Goal: Book appointment/travel/reservation

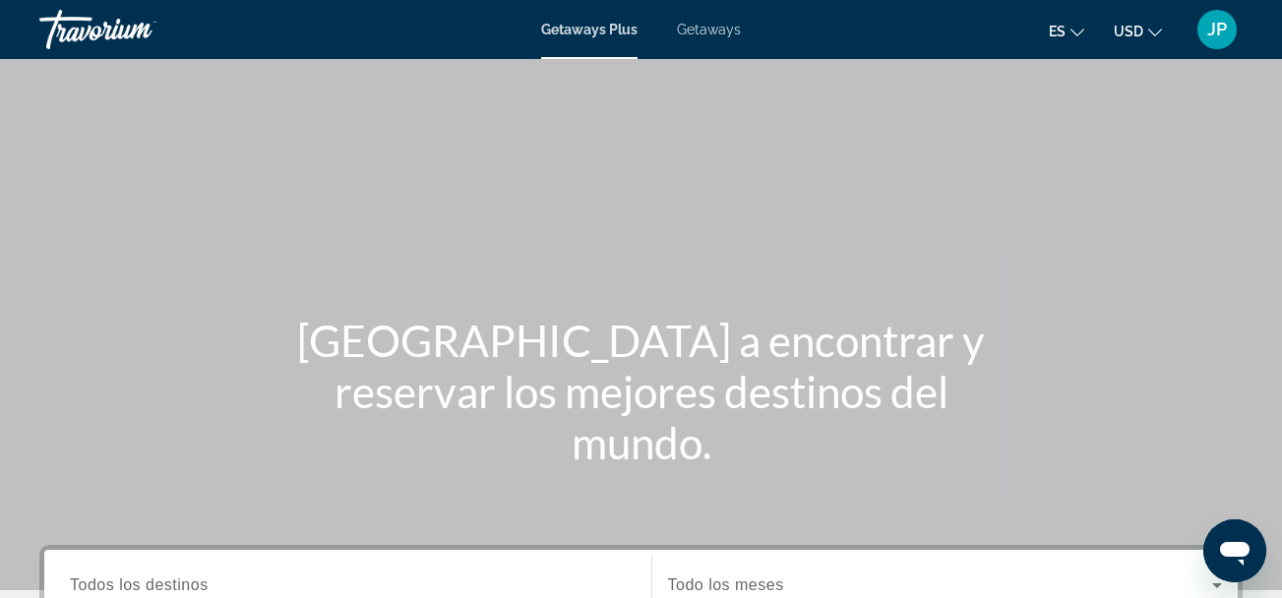
click at [717, 26] on span "Getaways" at bounding box center [709, 30] width 64 height 16
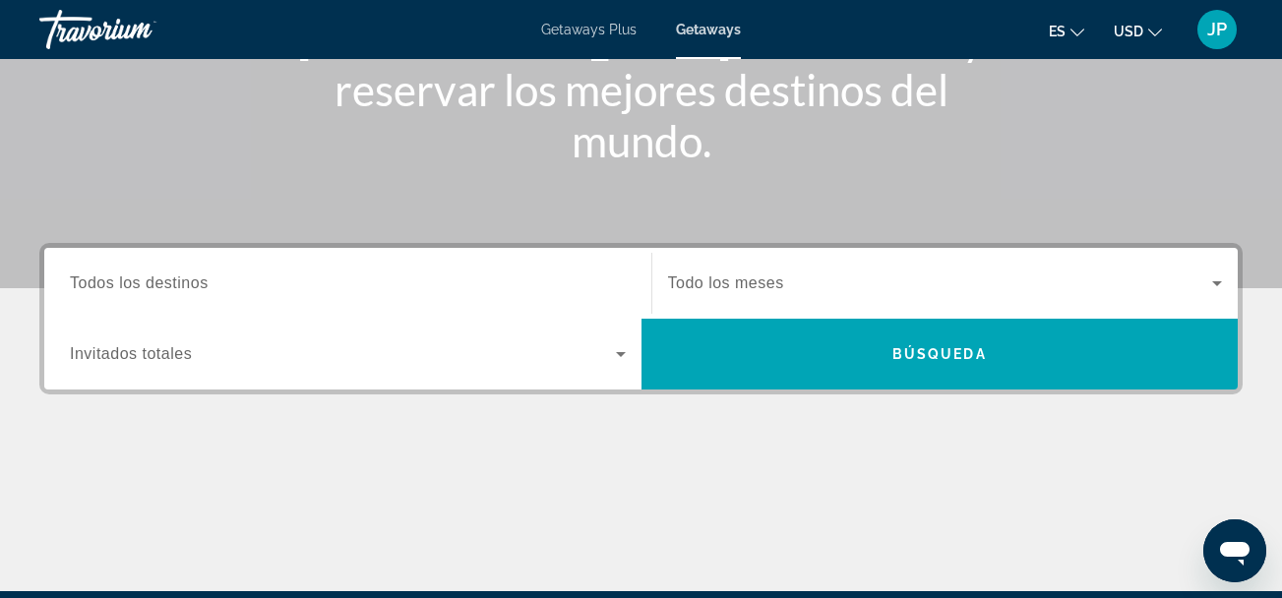
scroll to position [316, 0]
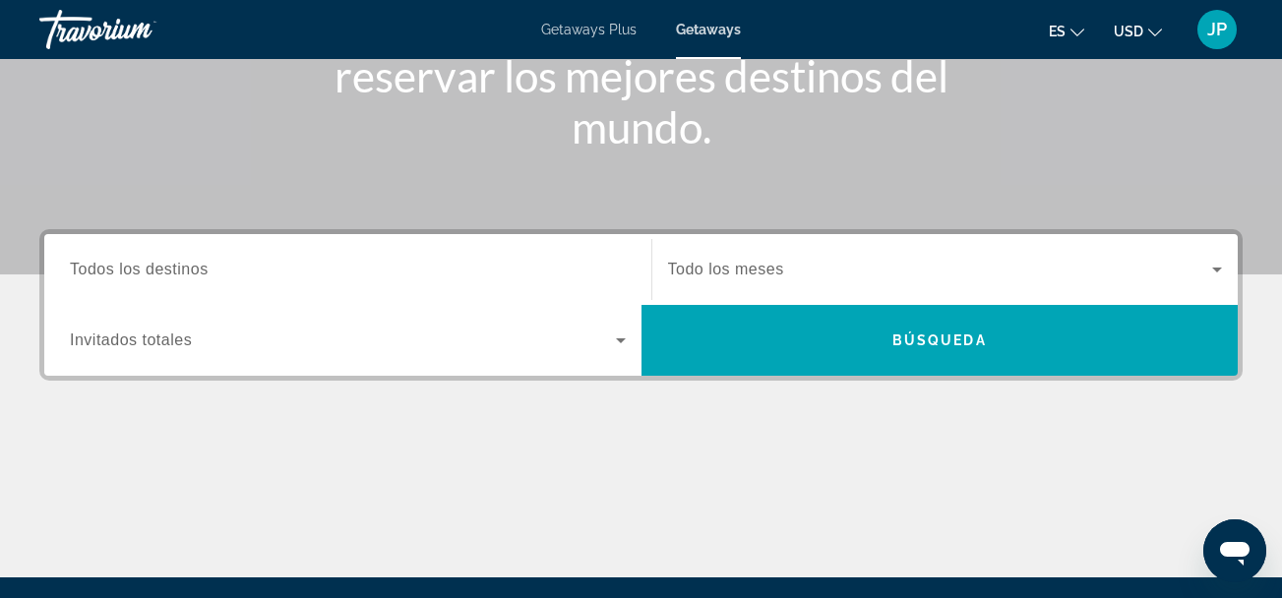
click at [173, 276] on span "Todos los destinos" at bounding box center [139, 269] width 139 height 17
click at [173, 276] on input "Destination Todos los destinos" at bounding box center [348, 271] width 556 height 24
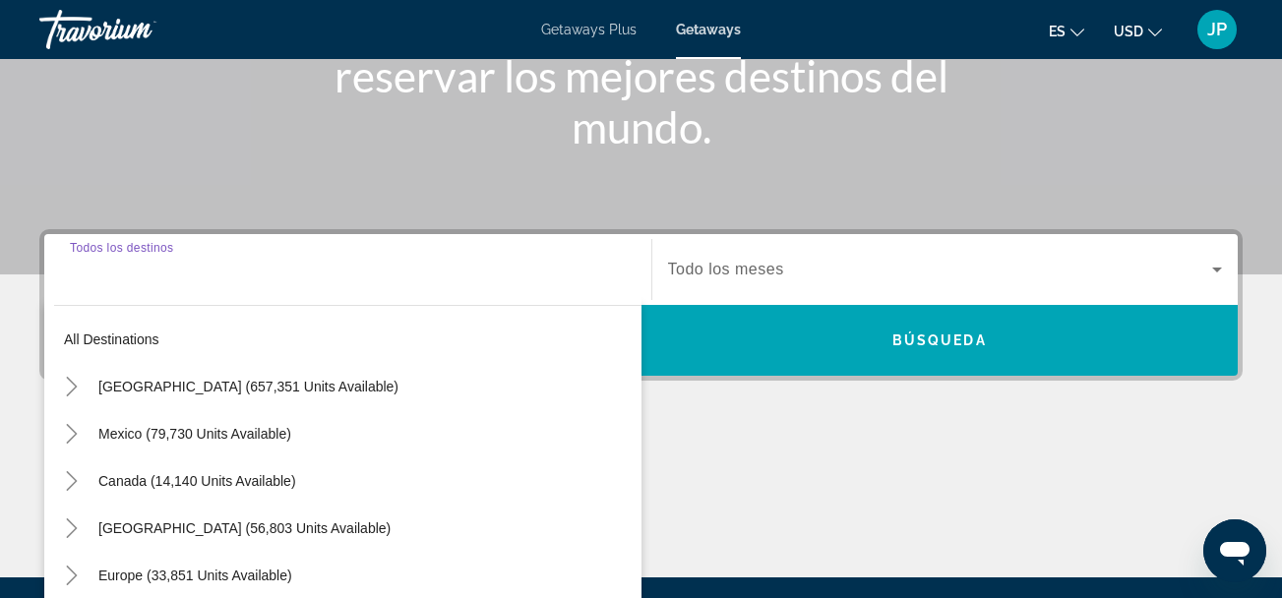
scroll to position [481, 0]
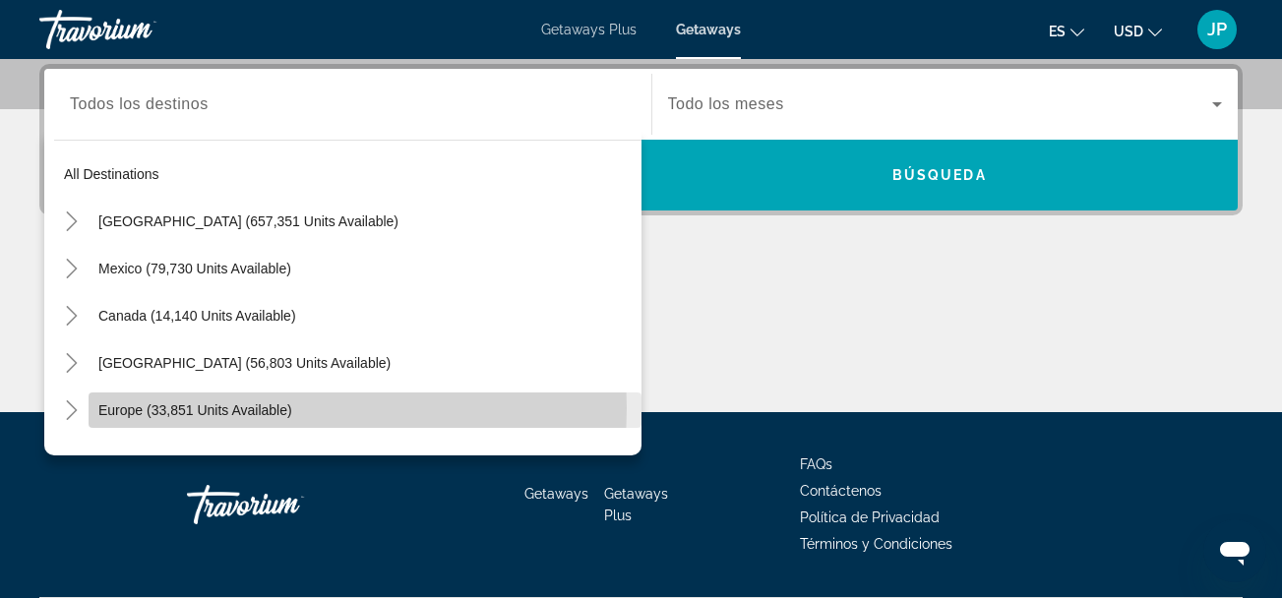
click at [190, 408] on span "Europe (33,851 units available)" at bounding box center [195, 410] width 194 height 16
type input "**********"
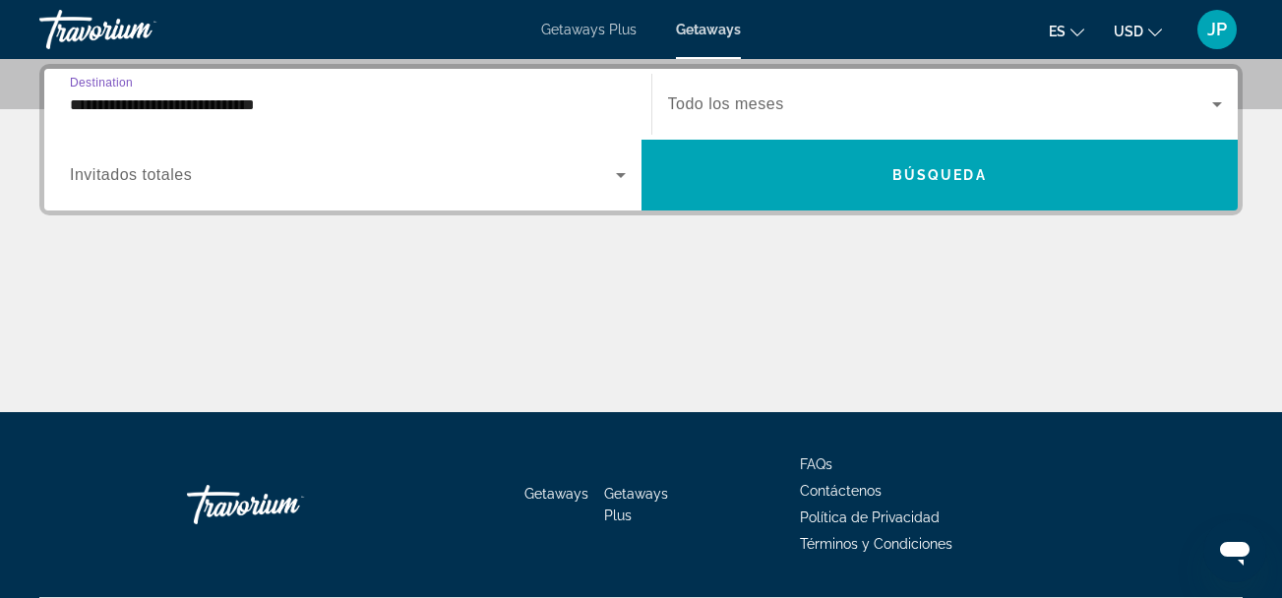
click at [734, 99] on span "Todo los meses" at bounding box center [726, 103] width 116 height 17
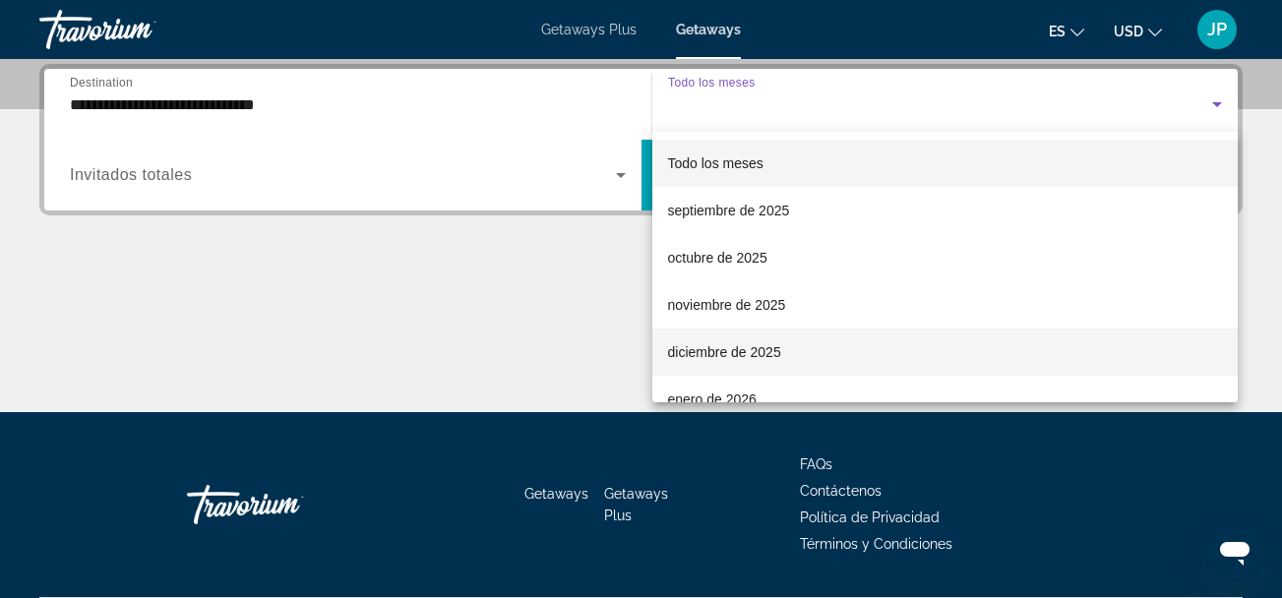
click at [724, 351] on span "diciembre de 2025" at bounding box center [724, 352] width 113 height 24
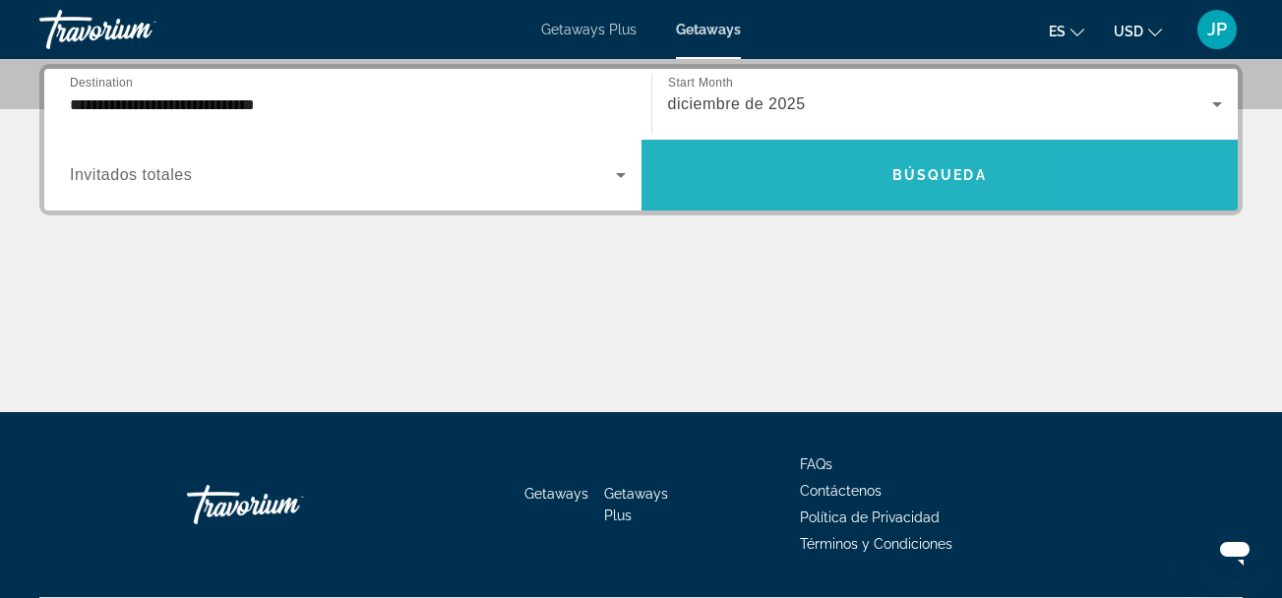
click at [768, 180] on span "Search widget" at bounding box center [940, 175] width 597 height 47
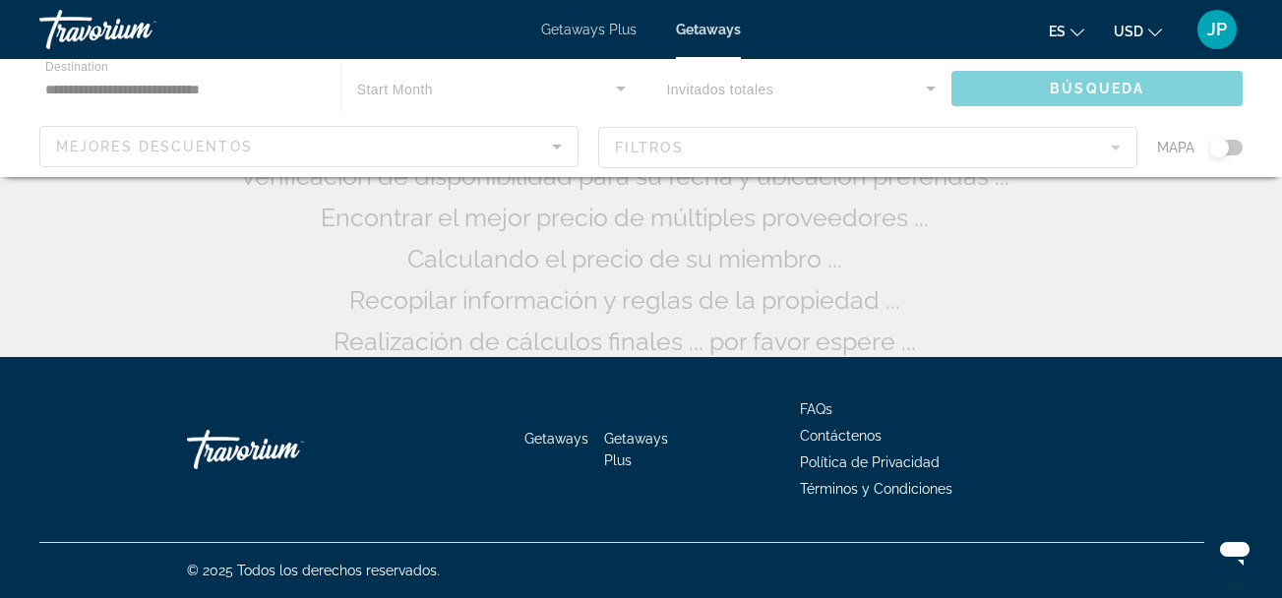
click at [768, 180] on div "Buscando miles de resorts ... Verificación de disponibilidad para su fecha y ub…" at bounding box center [641, 159] width 813 height 405
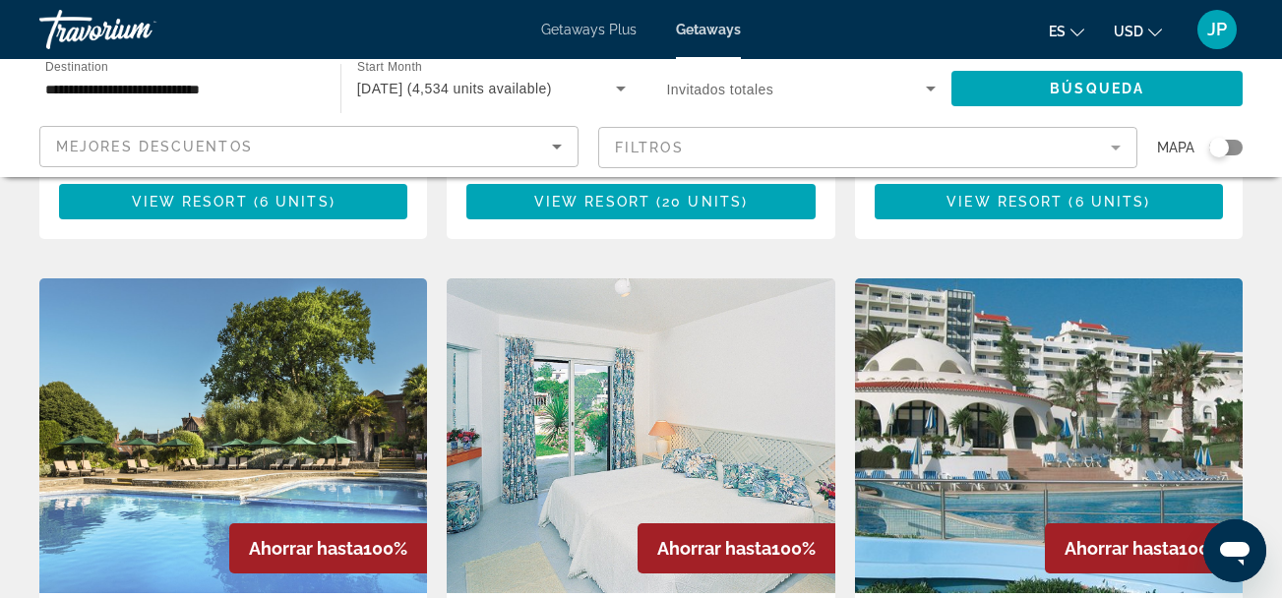
scroll to position [1441, 0]
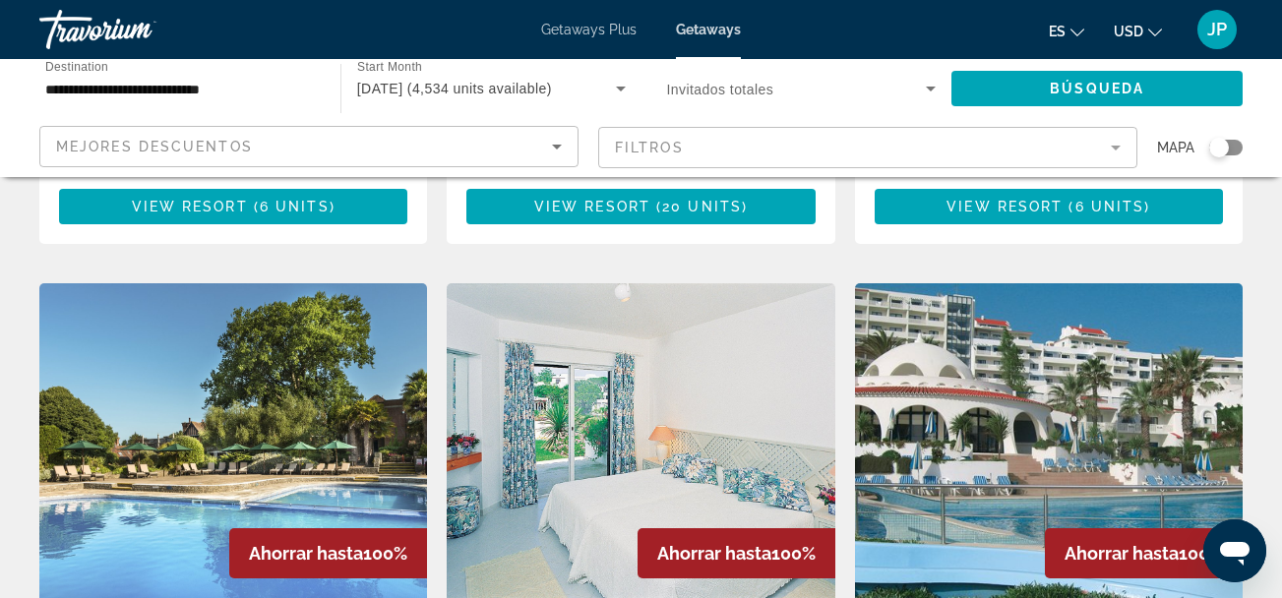
click at [1065, 319] on img "Main content" at bounding box center [1049, 440] width 388 height 315
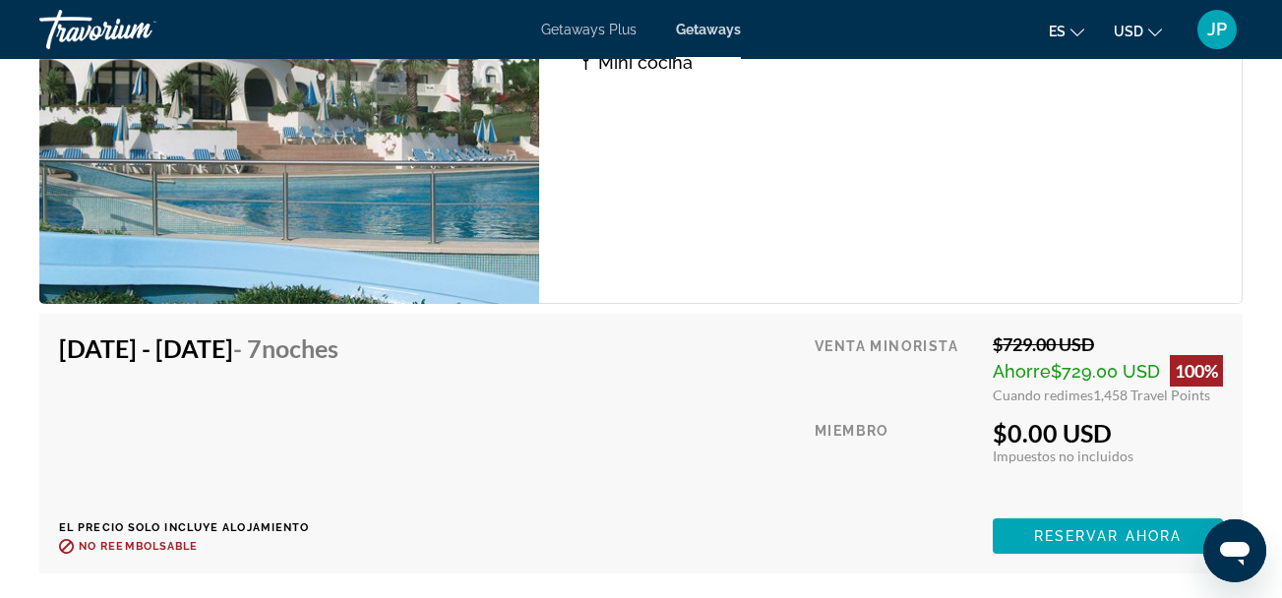
scroll to position [4277, 0]
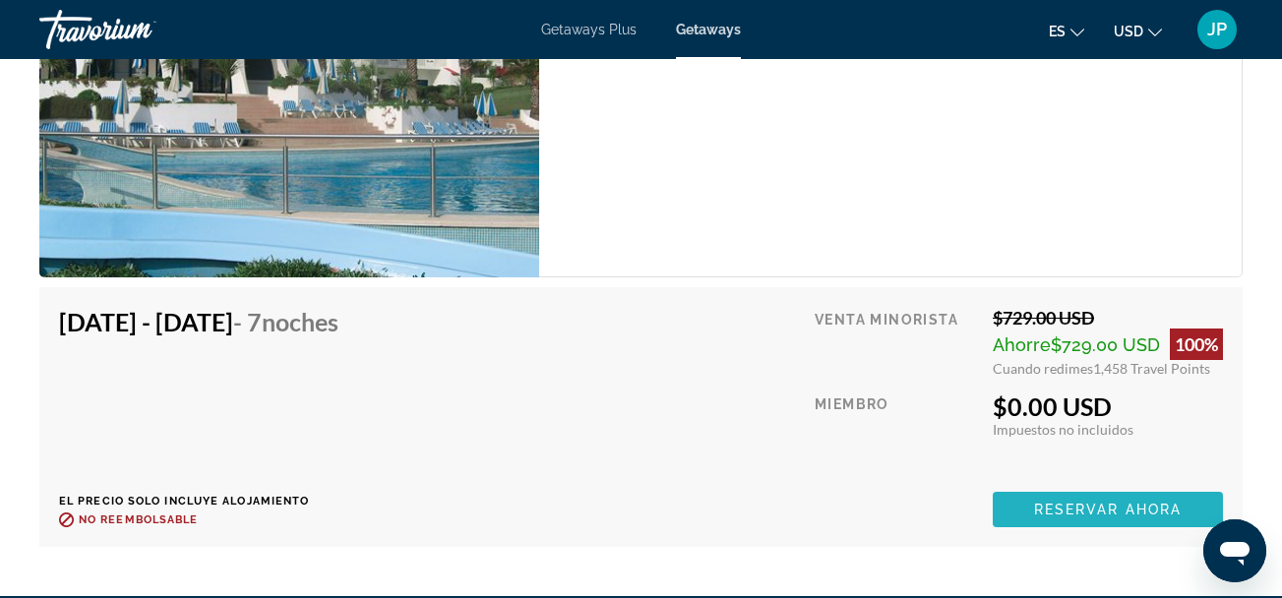
click at [1099, 505] on span "Reservar ahora" at bounding box center [1108, 510] width 148 height 16
